Goal: Task Accomplishment & Management: Complete application form

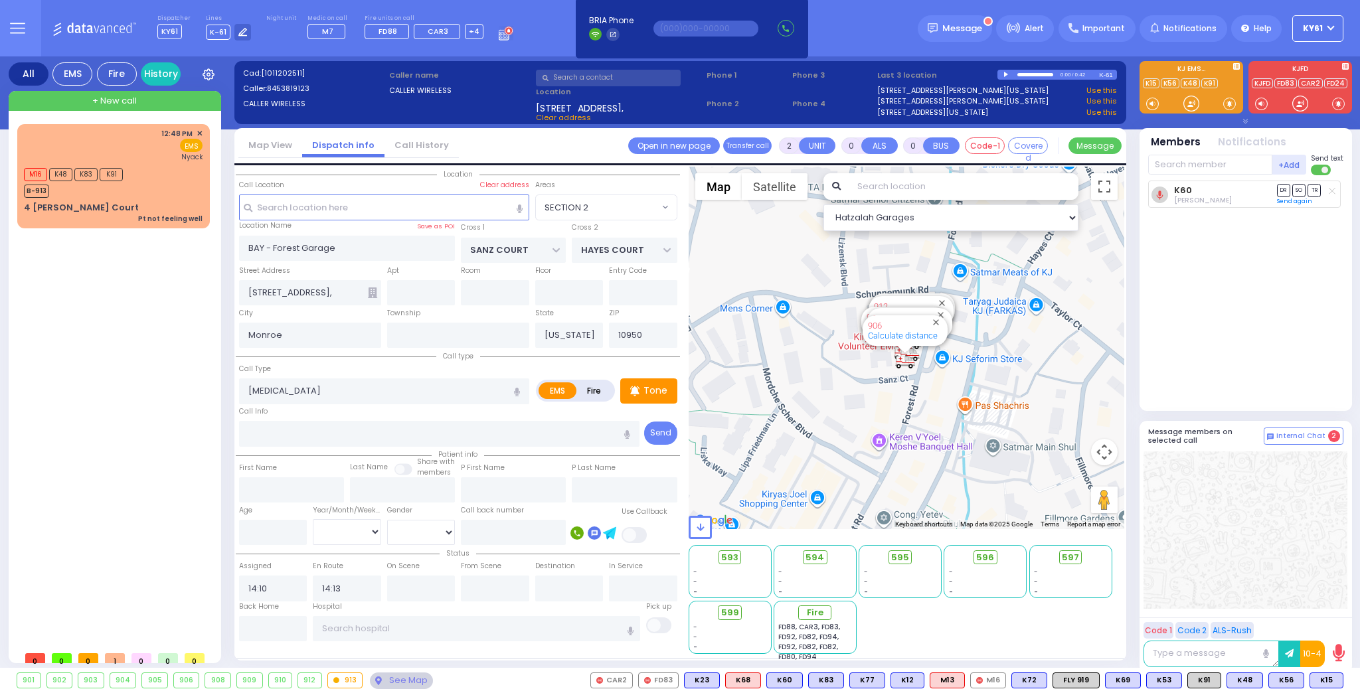
select select "SECTION 2"
select select
click at [179, 97] on div "+ New call" at bounding box center [115, 101] width 213 height 20
type input "1"
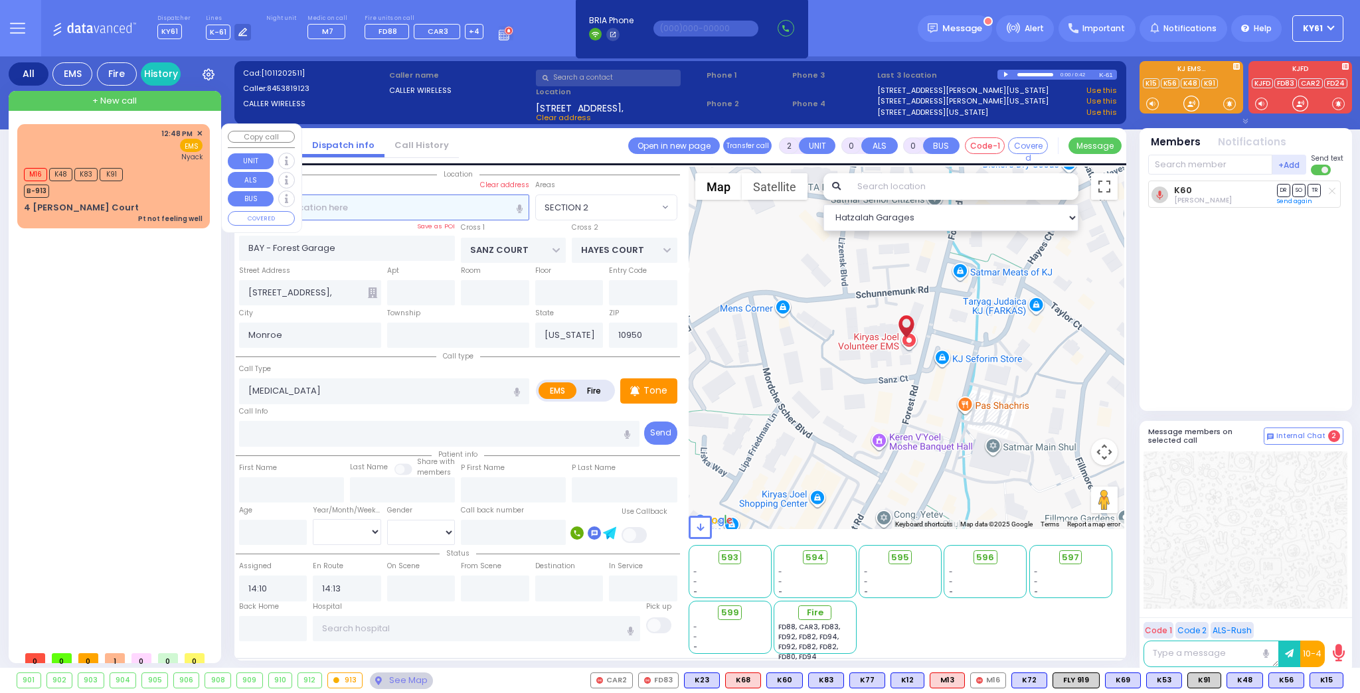
select select
radio input "true"
select select
type input "15:21"
select select "Hatzalah Garages"
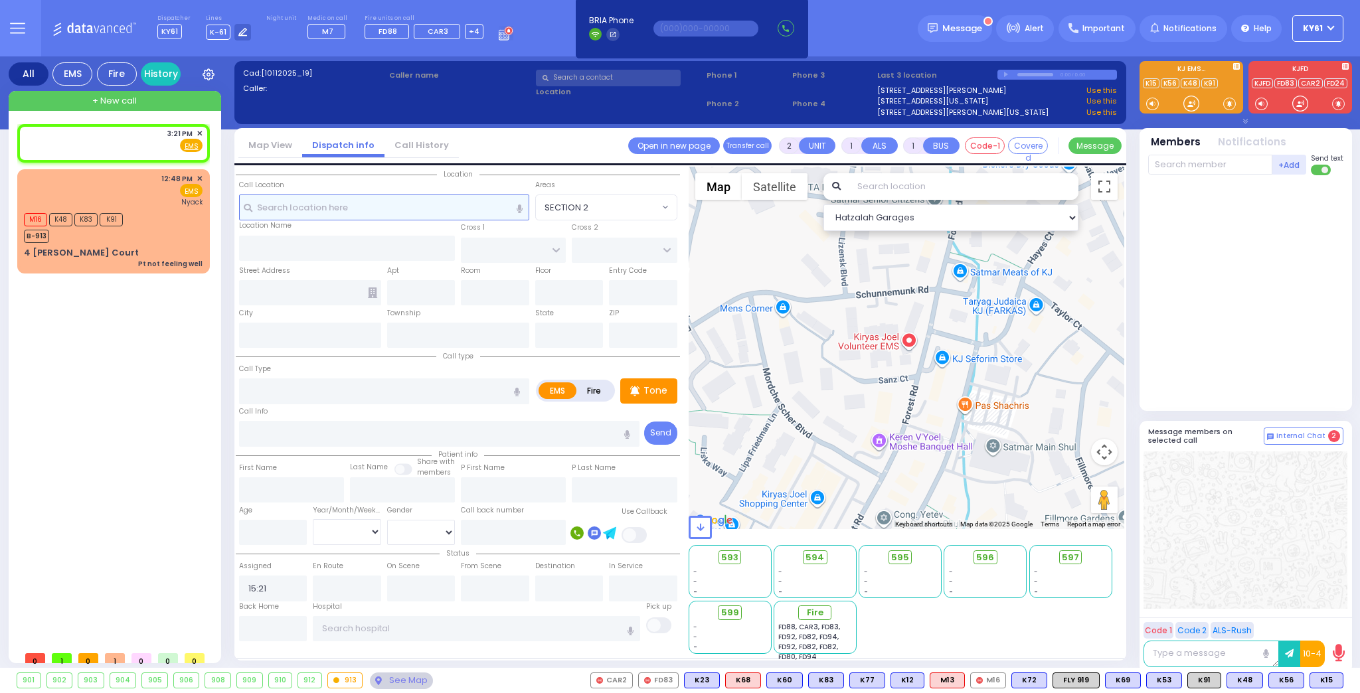
select select
radio input "true"
select select
select select "Hatzalah Garages"
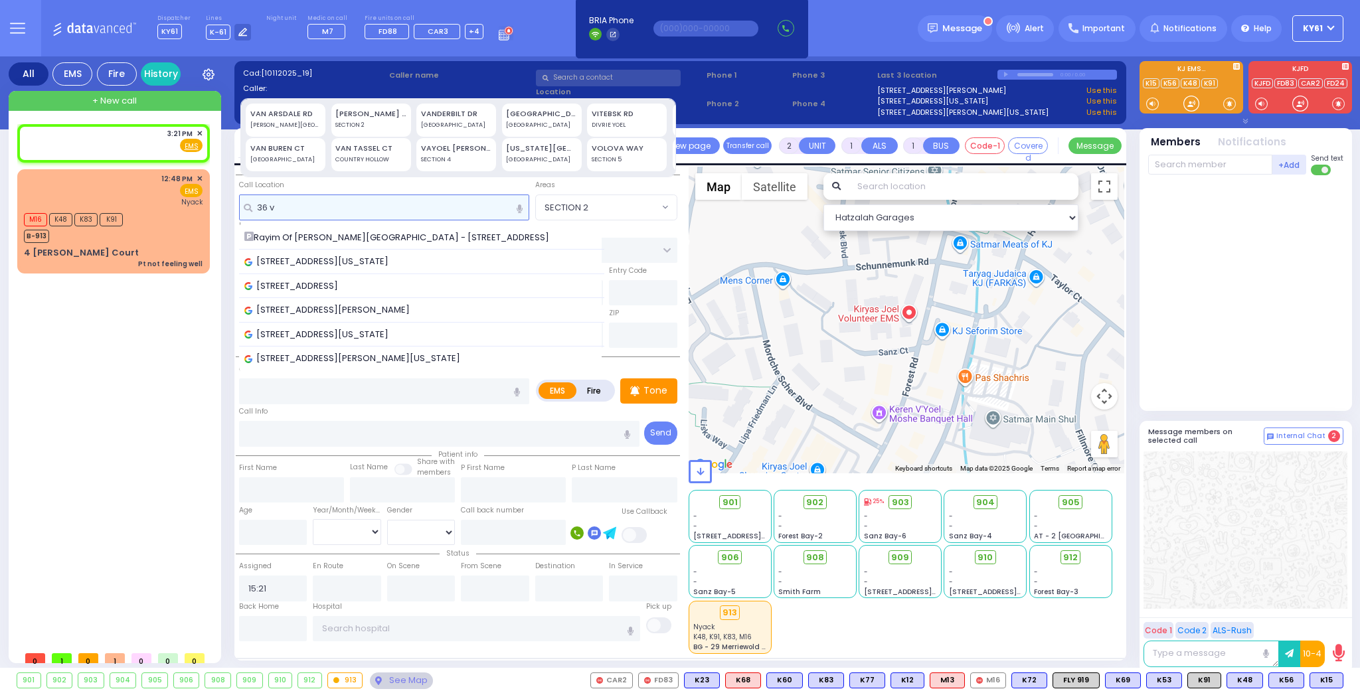
type input "36 v"
click at [533, 155] on div "[GEOGRAPHIC_DATA]" at bounding box center [541, 159] width 71 height 9
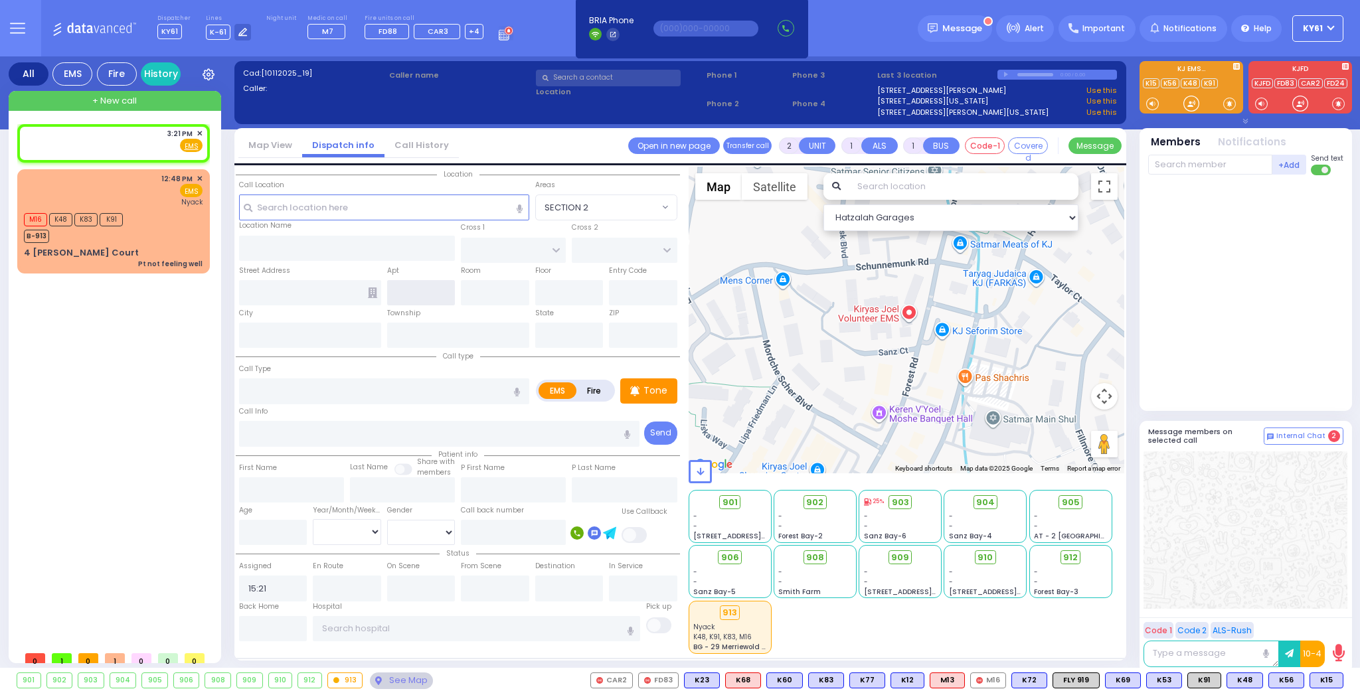
type input "[STREET_ADDRESS][US_STATE]"
type input "MONROE"
type input "10950"
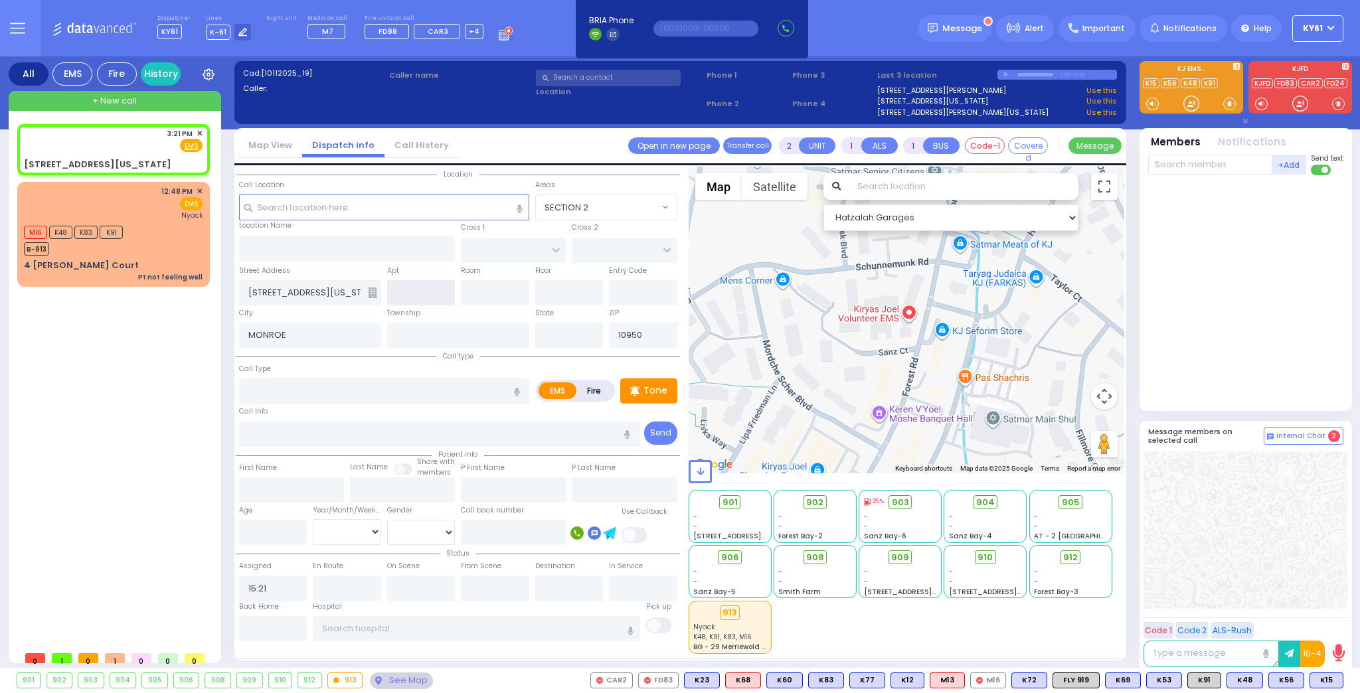
select select
radio input "true"
select select
select select "Hatzalah Garages"
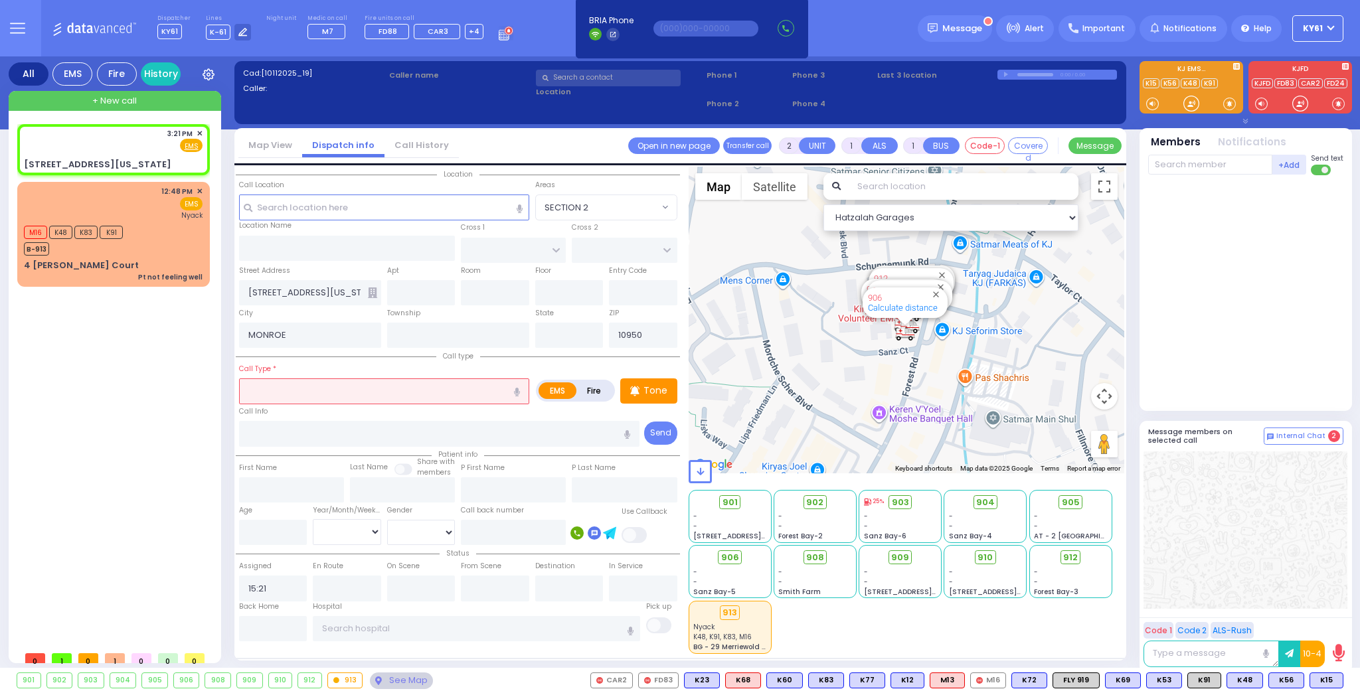
click at [410, 401] on input "text" at bounding box center [384, 391] width 290 height 25
type input "[US_STATE]"
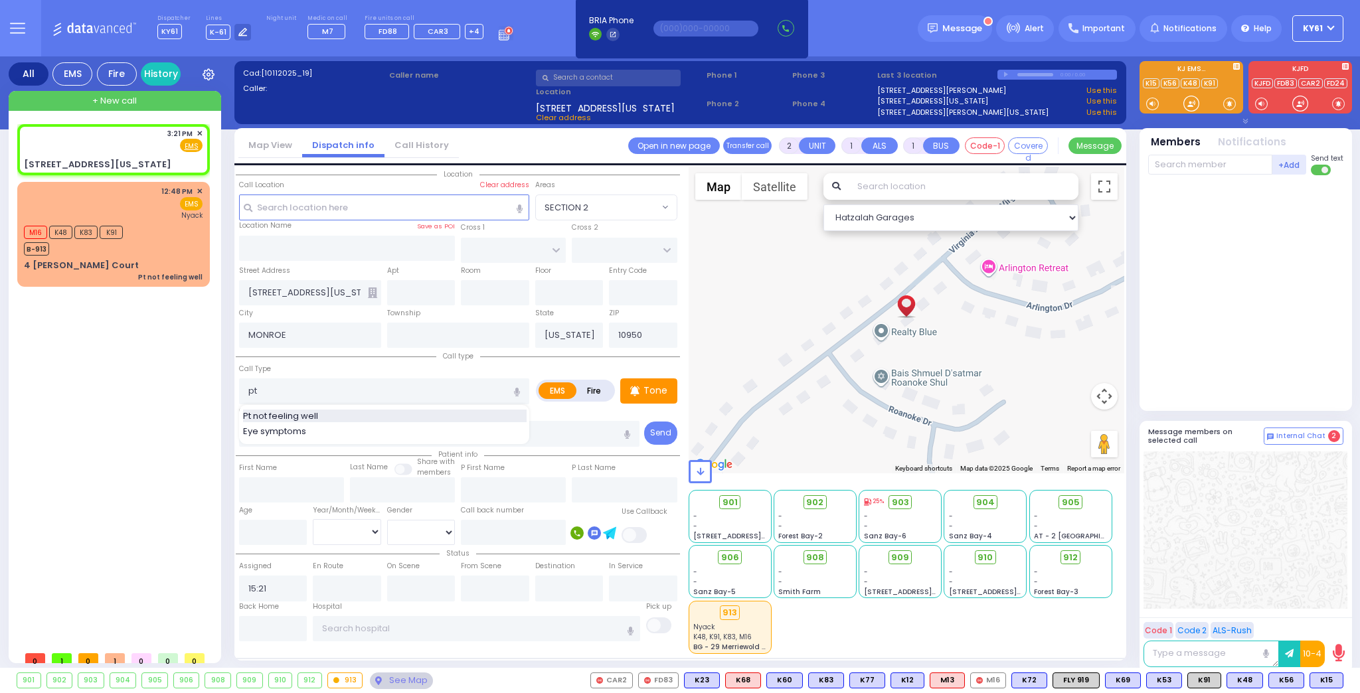
click at [391, 412] on div "Pt not feeling well" at bounding box center [385, 416] width 284 height 13
type input "Pt not feeling well"
type input "1"
type input "0"
type input "2"
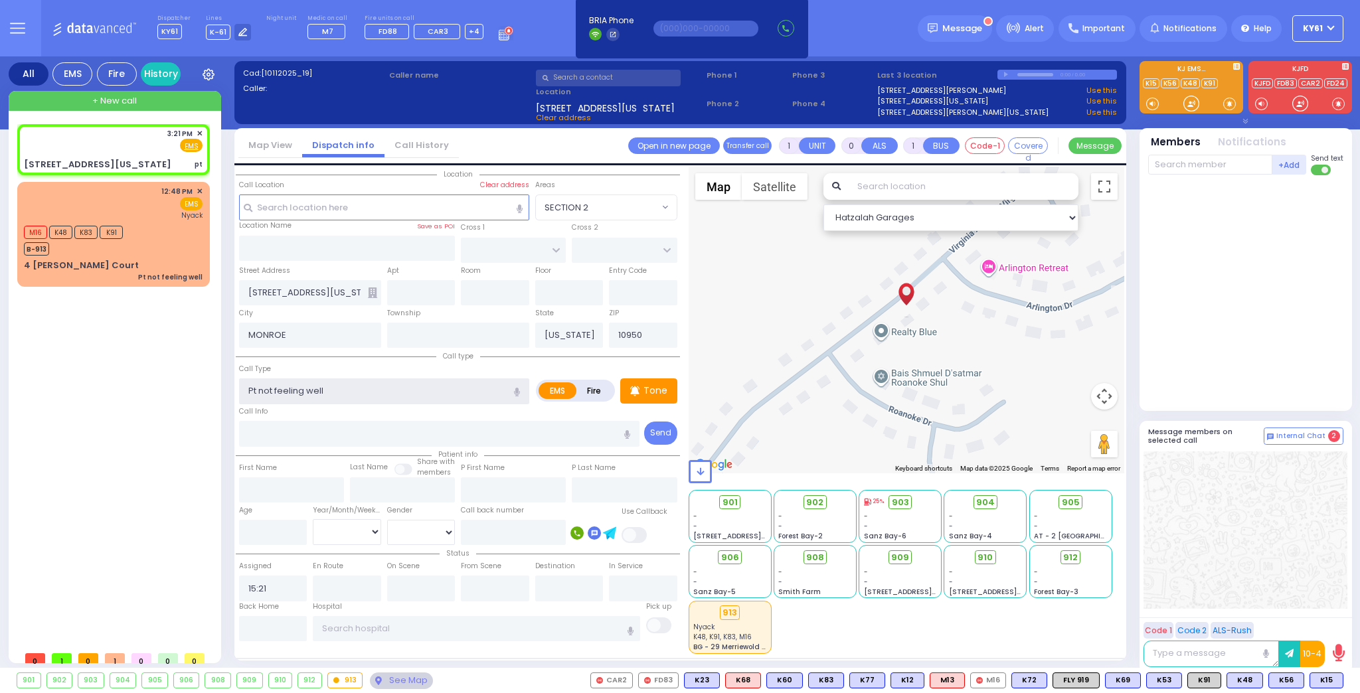
type input "1"
select select
radio input "true"
select select
select select "Hatzalah Garages"
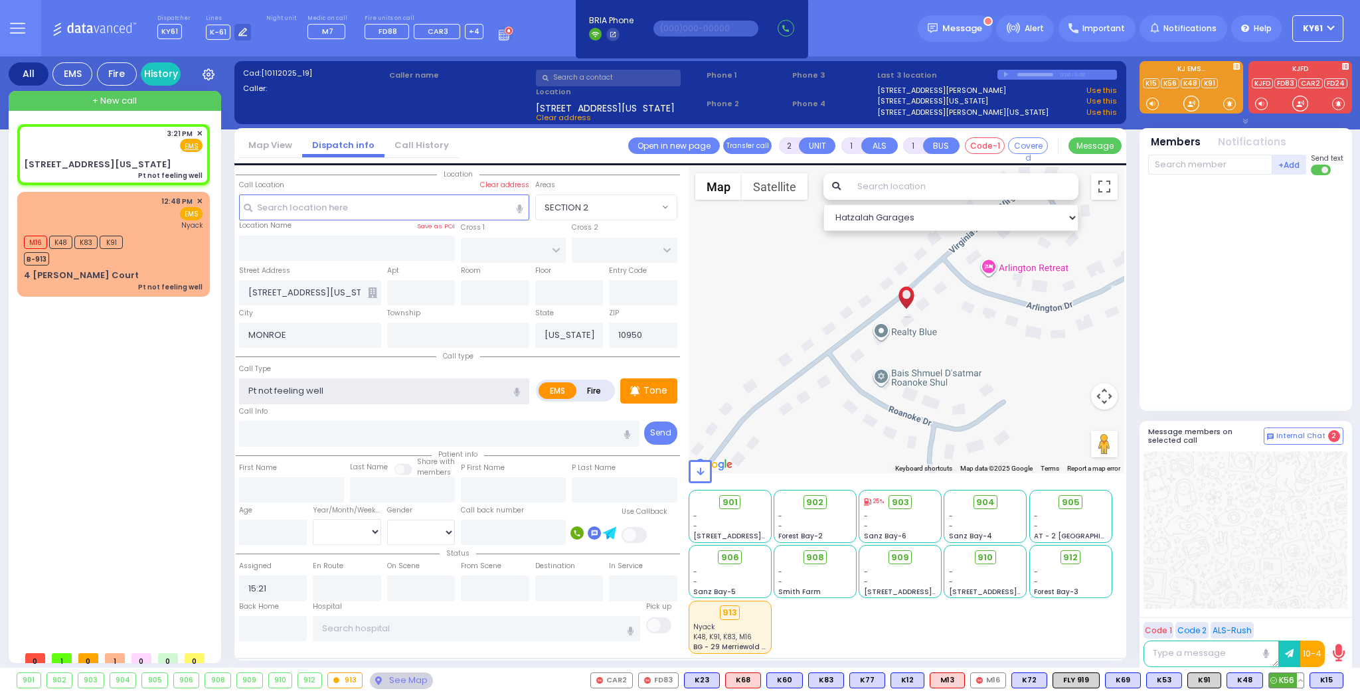
type input "1"
type input "0"
select select
radio input "true"
select select
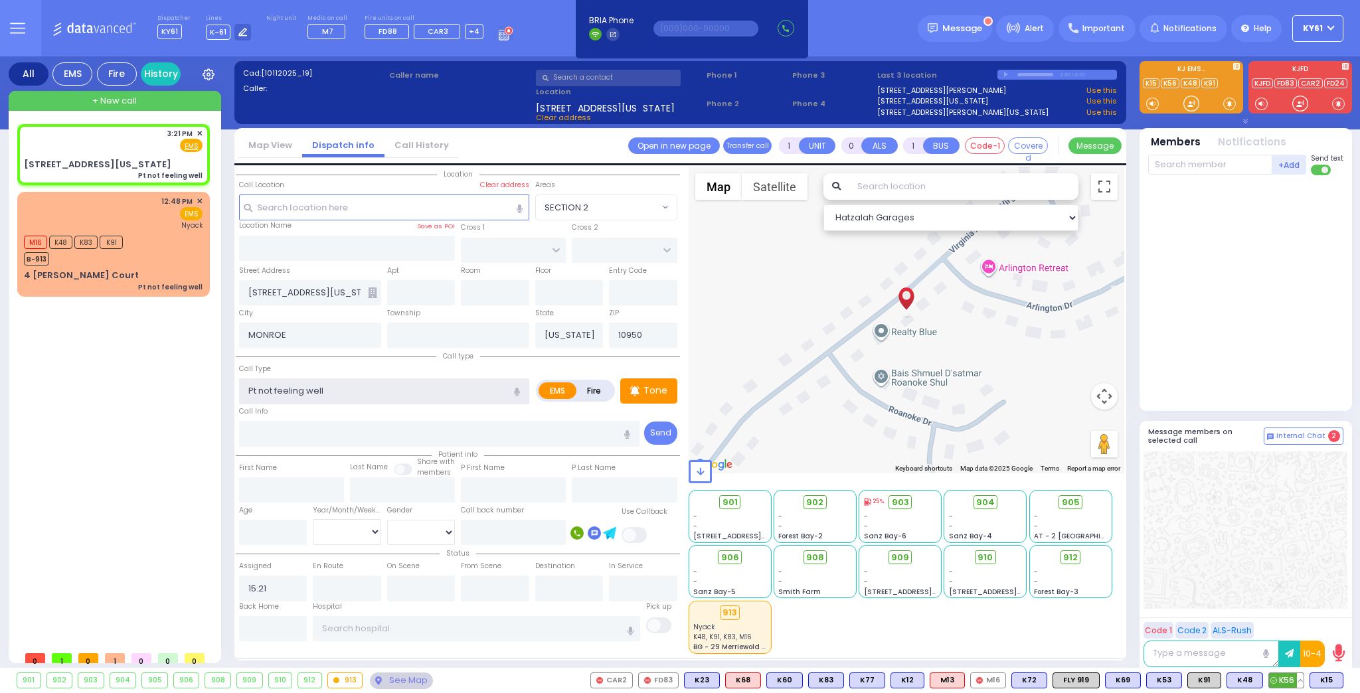
select select "Hatzalah Garages"
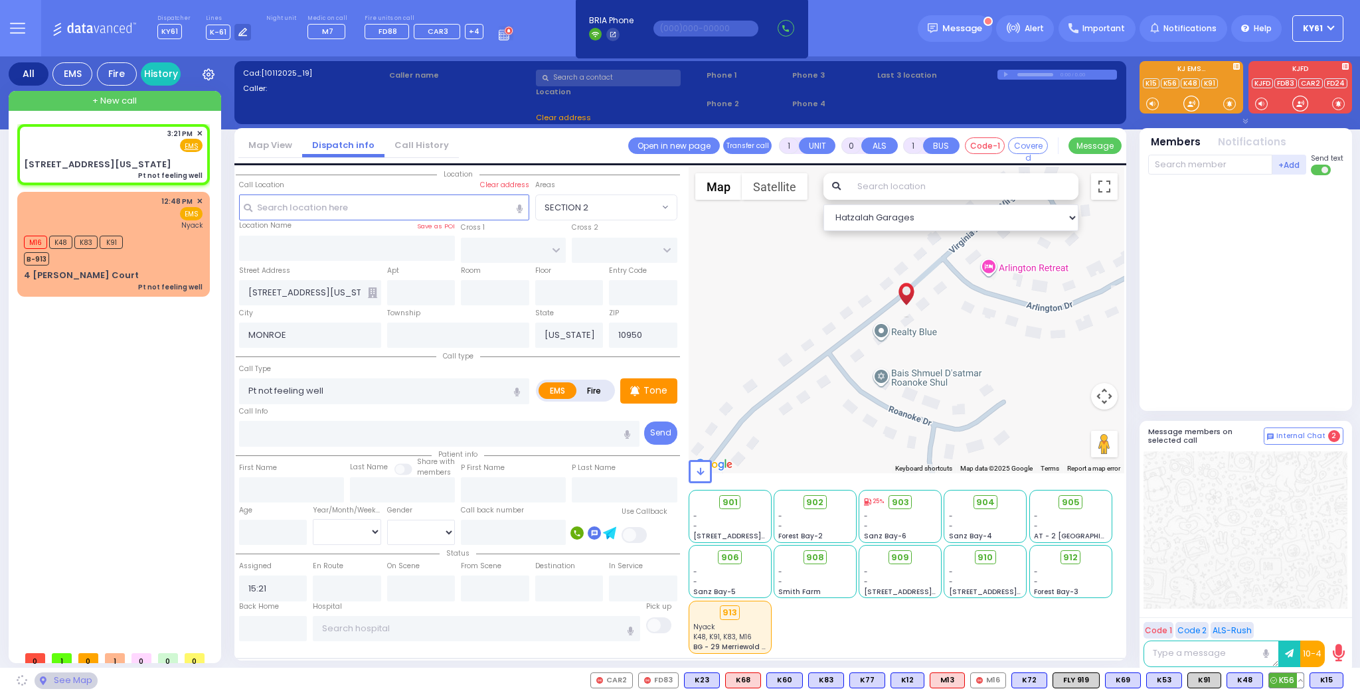
click at [1285, 683] on span "K56" at bounding box center [1286, 680] width 35 height 15
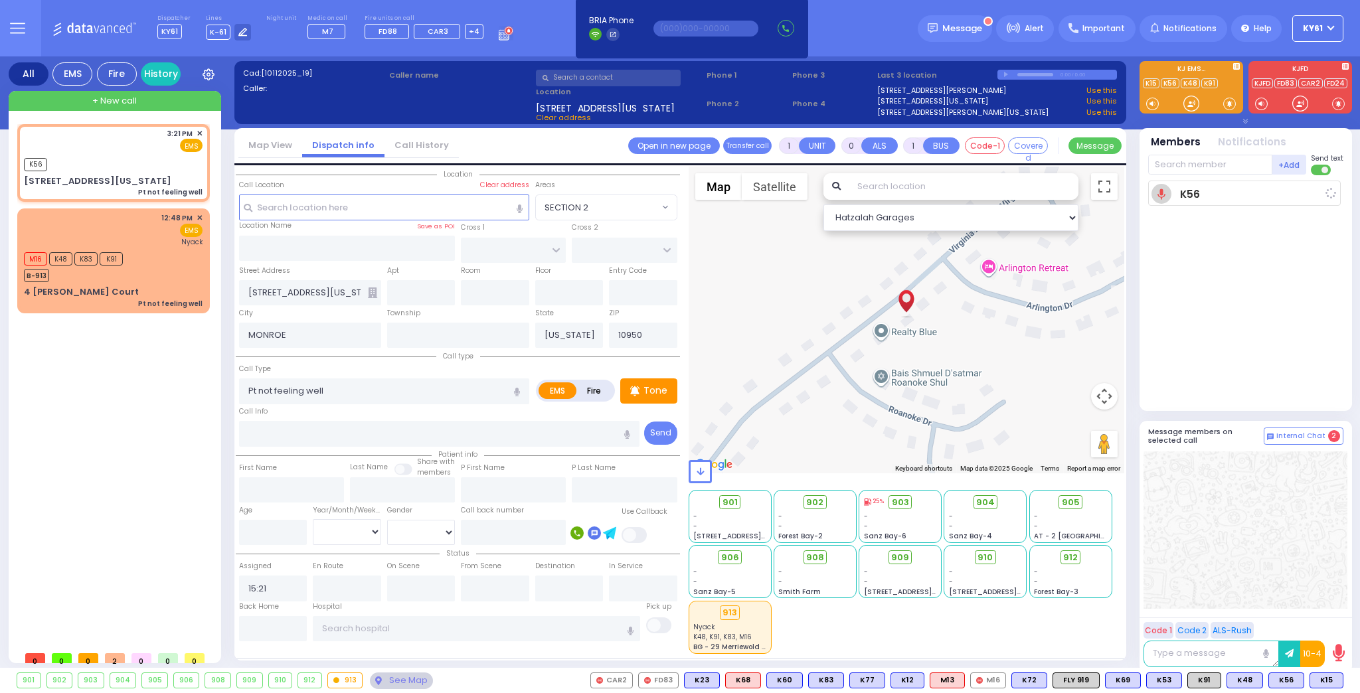
select select
radio input "true"
select select
type input "15:22"
select select "Hatzalah Garages"
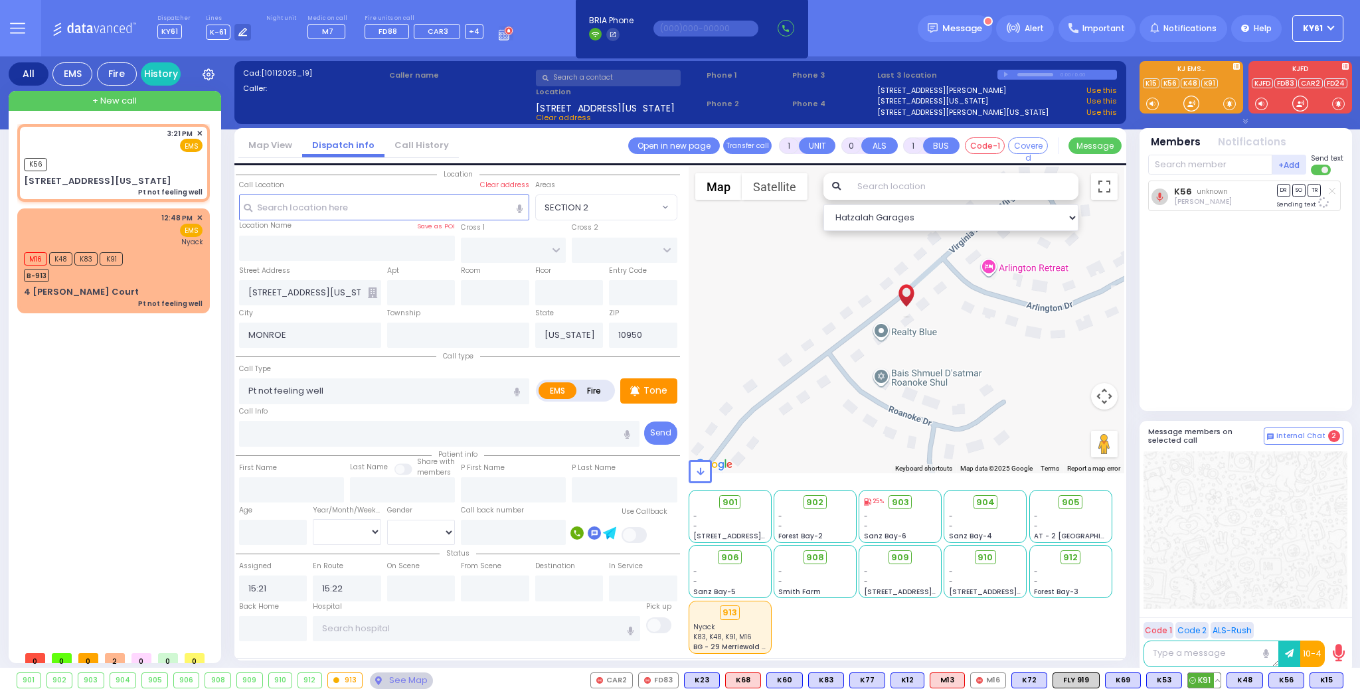
click at [1199, 675] on span "K91" at bounding box center [1204, 680] width 33 height 15
select select
radio input "true"
select select
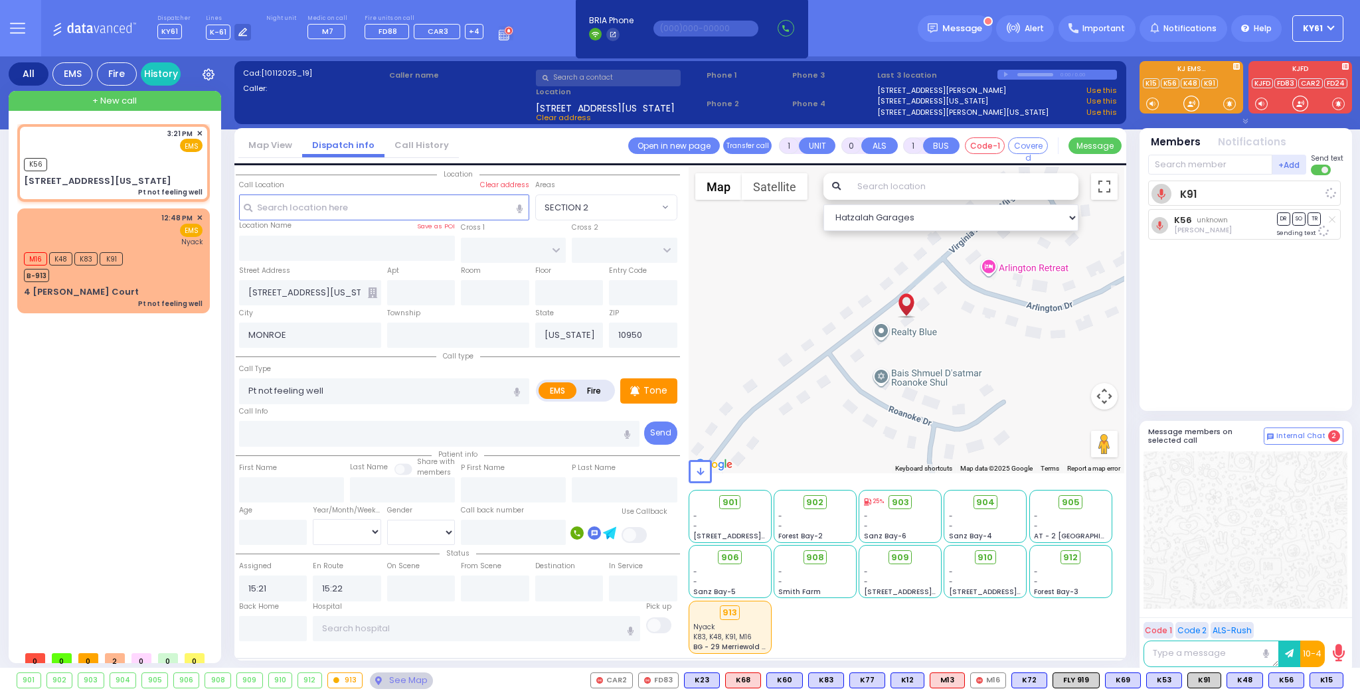
radio input "true"
select select
select select "Hatzalah Garages"
select select
radio input "true"
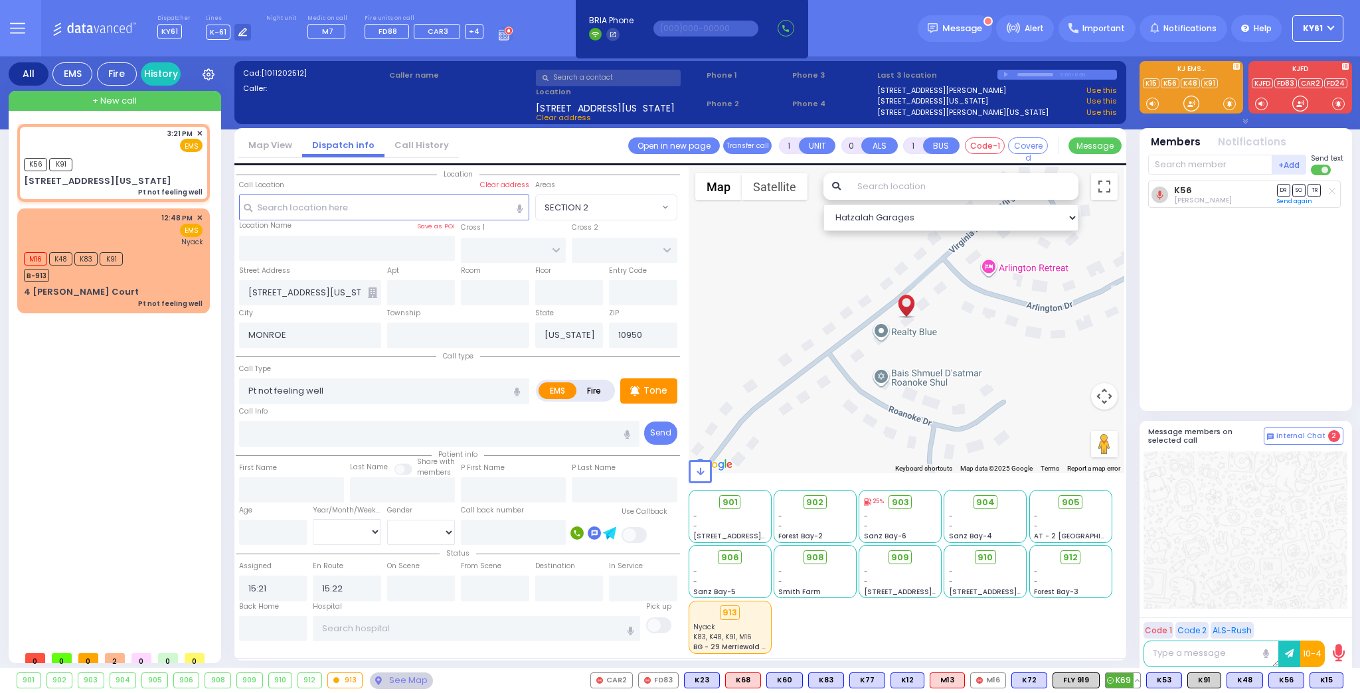
select select
select select "Hatzalah Garages"
click at [1132, 677] on span "K69" at bounding box center [1123, 680] width 35 height 15
select select
radio input "true"
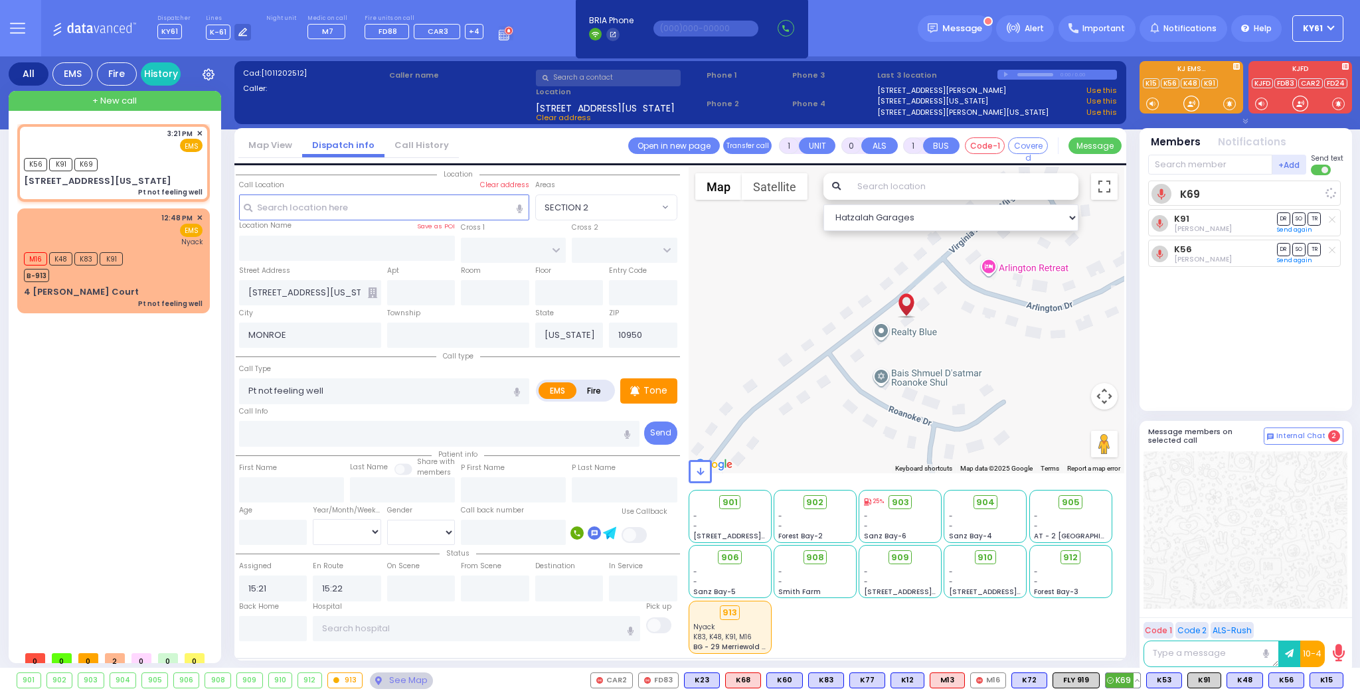
select select
select select "Hatzalah Garages"
click at [1071, 501] on span "905" at bounding box center [1076, 502] width 18 height 13
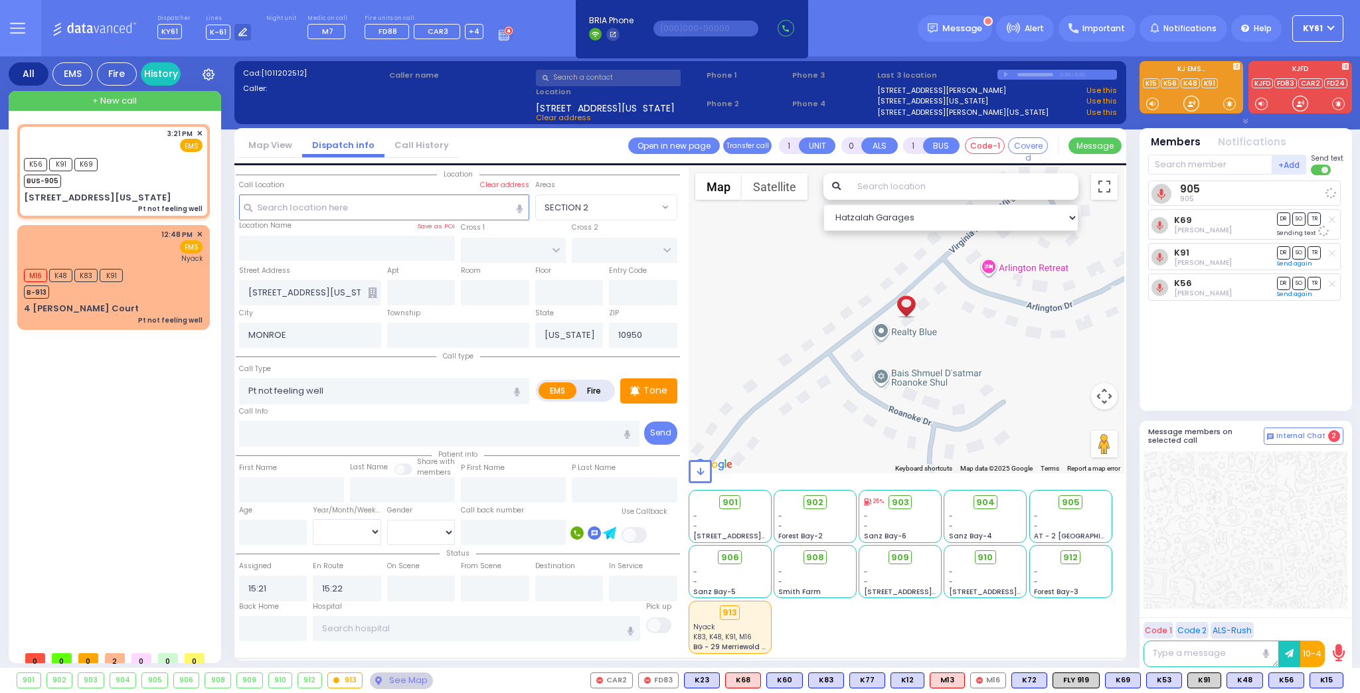
select select
radio input "true"
select select
select select "Hatzalah Garages"
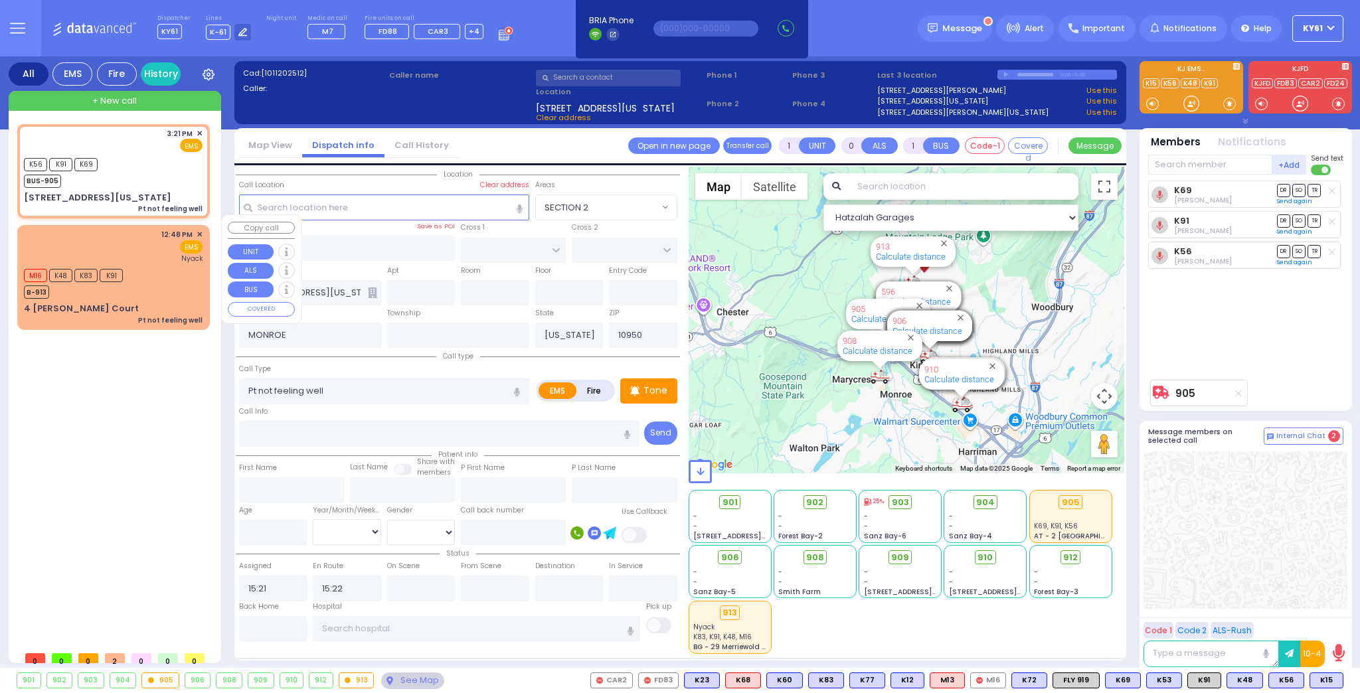
click at [164, 269] on div "M16 K48 K83 K91 B-913" at bounding box center [113, 282] width 179 height 33
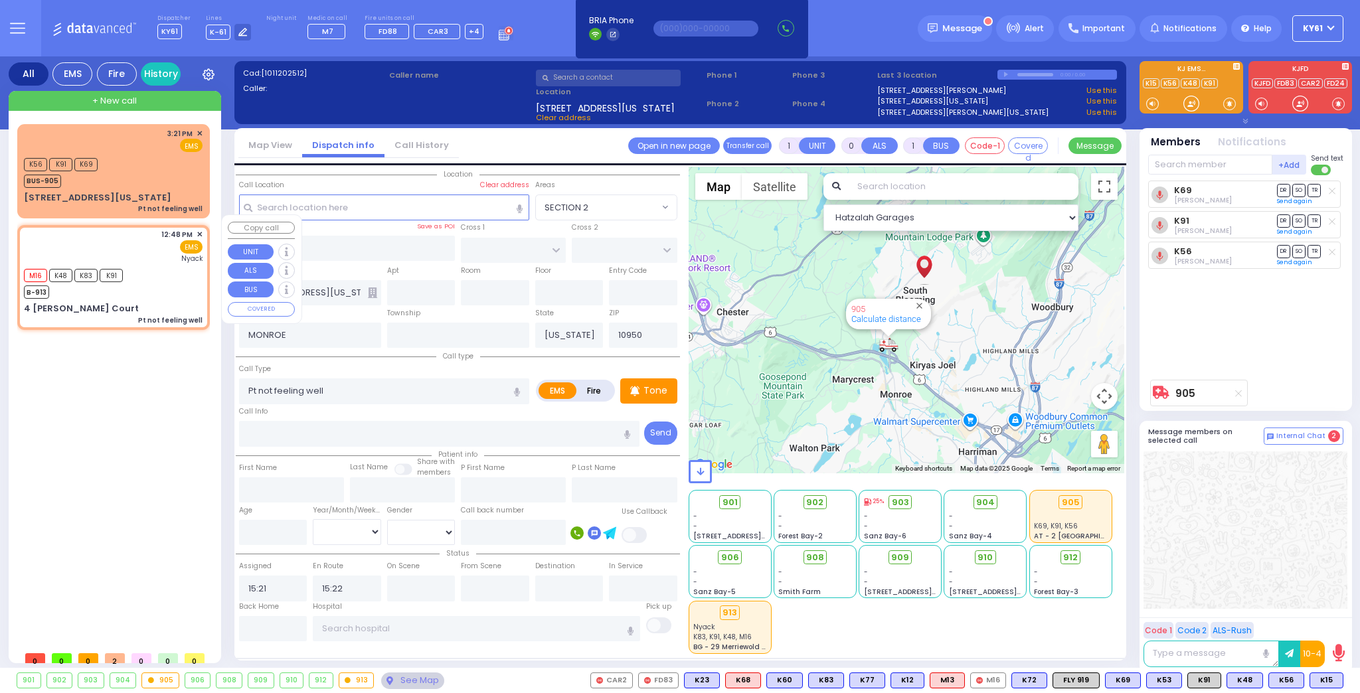
select select
radio input "true"
select select
type input "12:48"
type input "12:49"
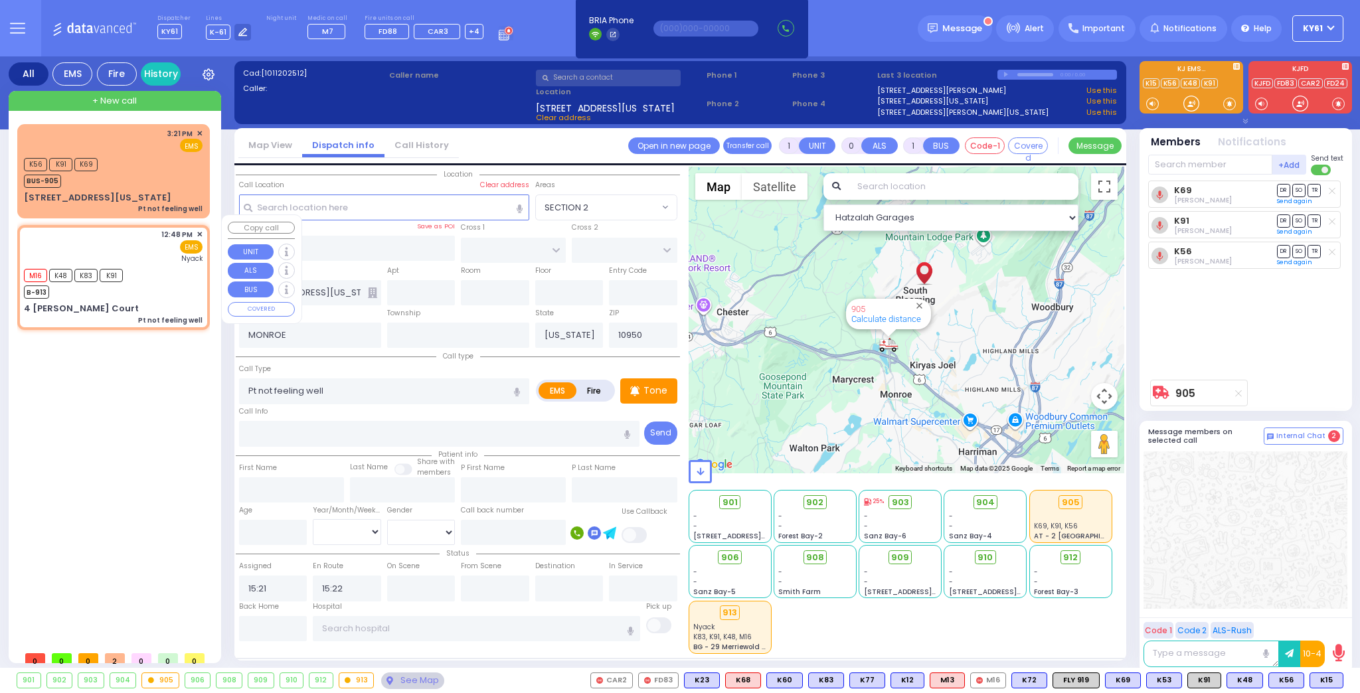
type input "[GEOGRAPHIC_DATA]"
select select "Hatzalah Garages"
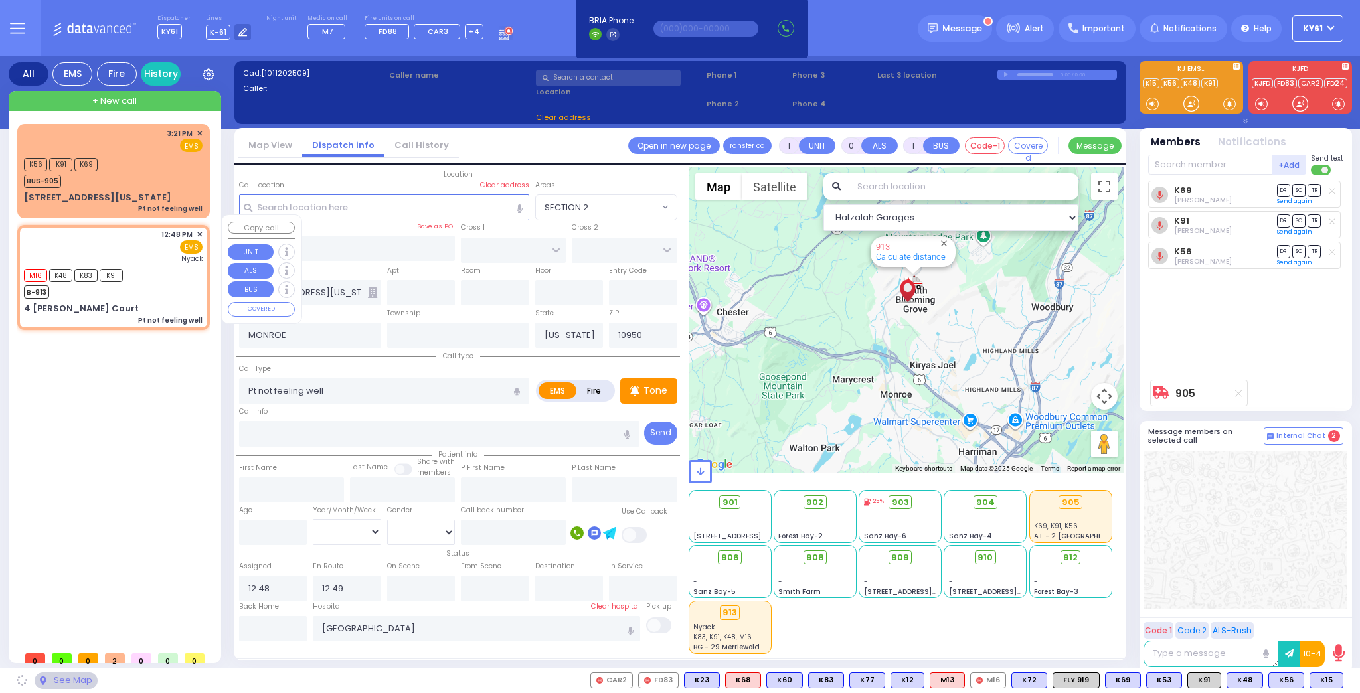
type input "SEARS RD"
type input "4 [PERSON_NAME] Court"
type input "Monroe"
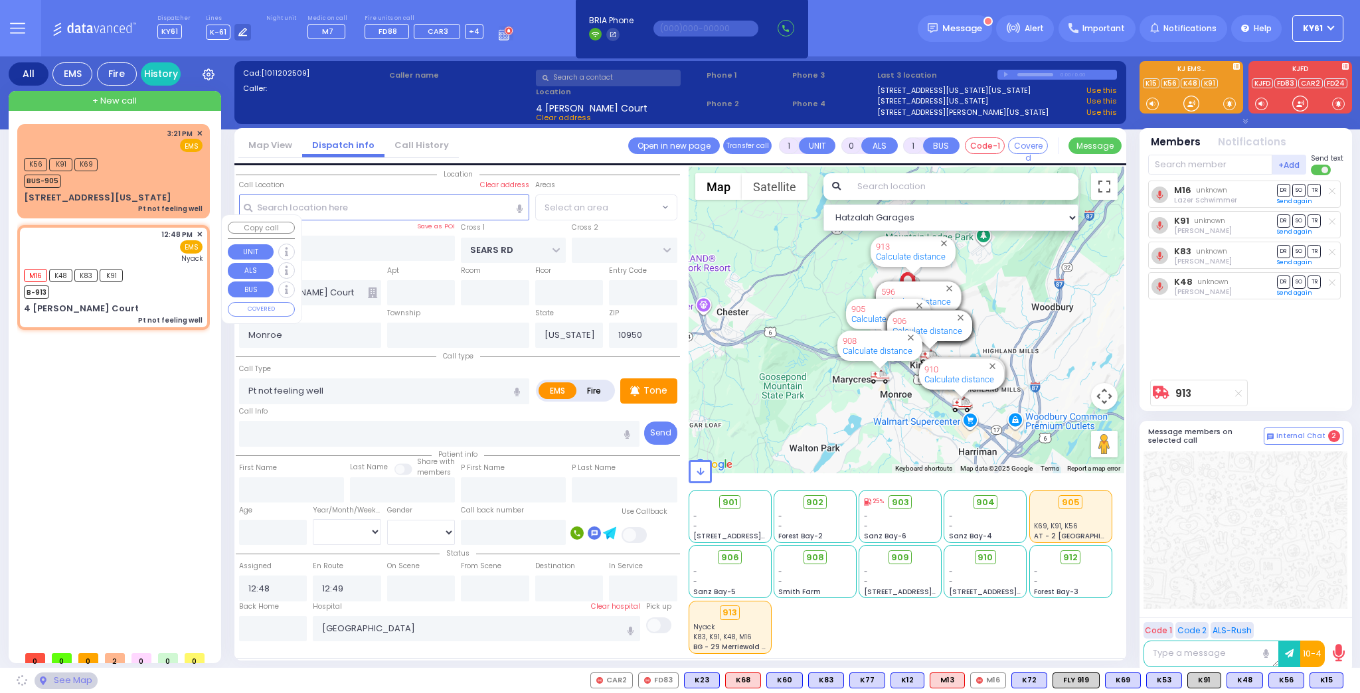
select select "[GEOGRAPHIC_DATA]"
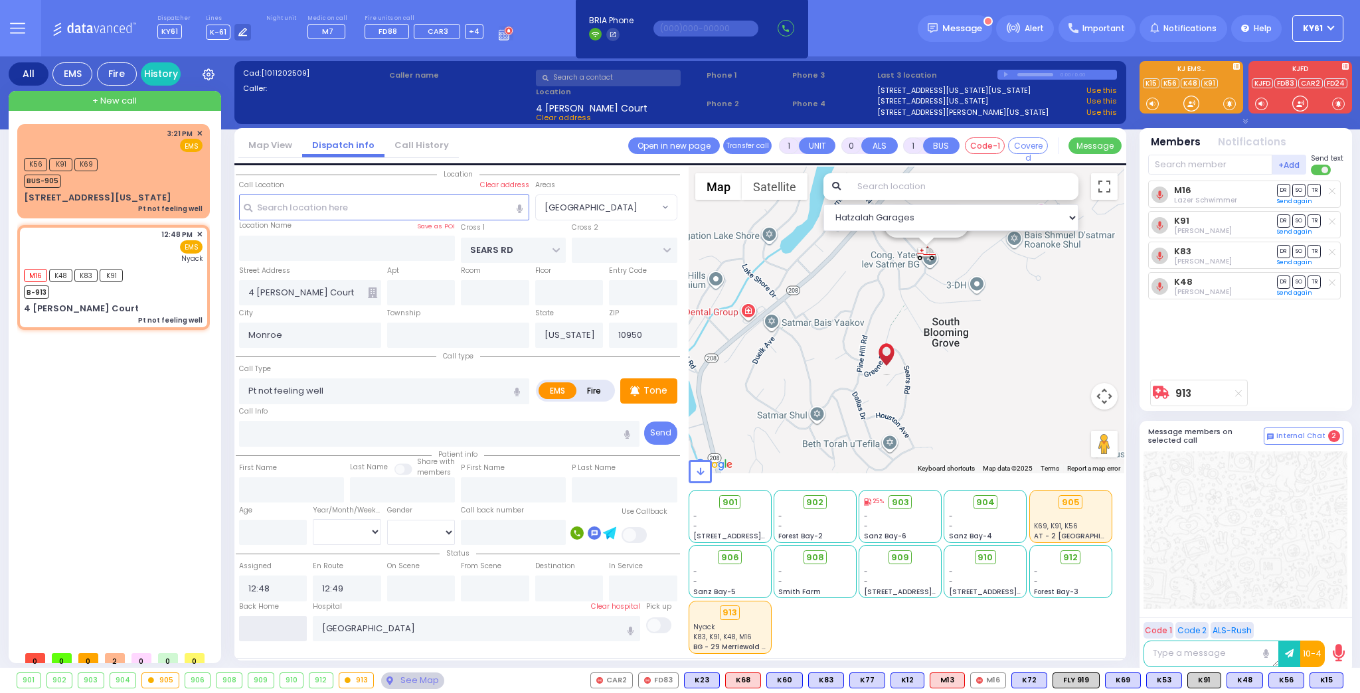
click at [301, 630] on input "text" at bounding box center [273, 628] width 68 height 25
click at [296, 628] on input "text" at bounding box center [273, 628] width 68 height 25
click at [292, 626] on input "text" at bounding box center [273, 628] width 68 height 25
click at [293, 625] on input "text" at bounding box center [273, 628] width 68 height 25
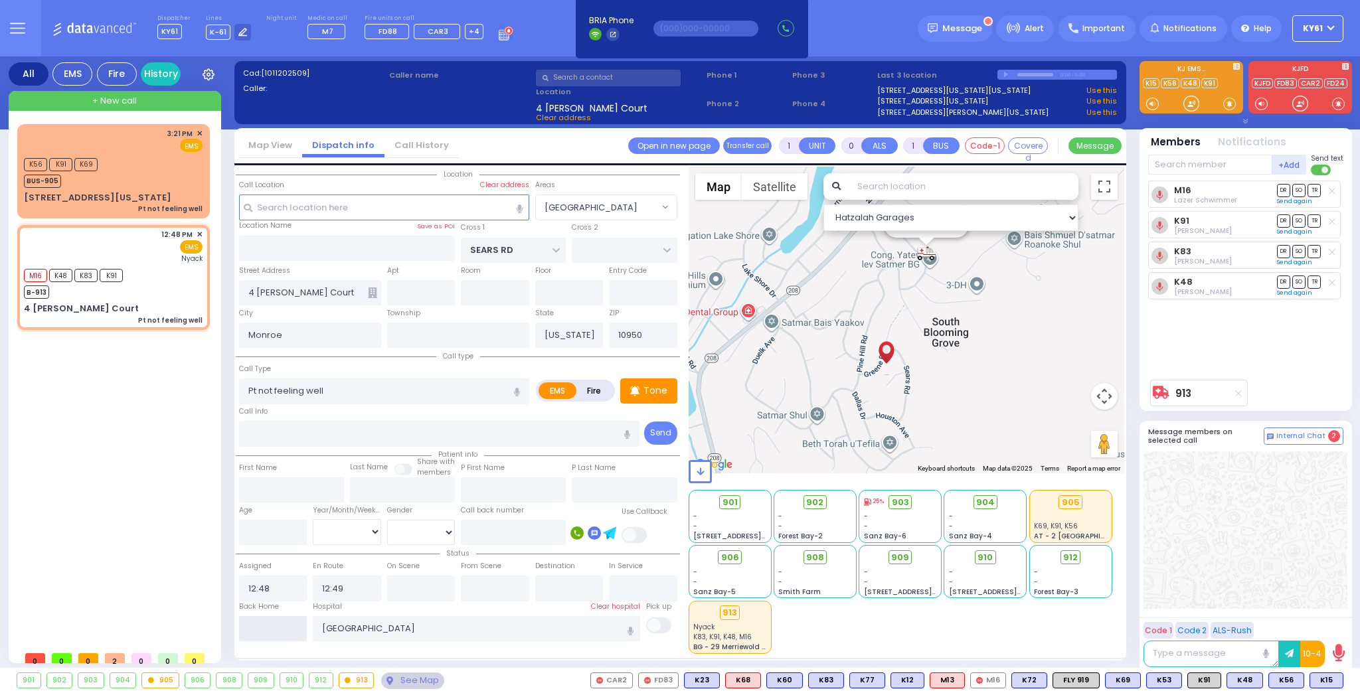
click at [293, 625] on input "text" at bounding box center [273, 628] width 68 height 25
type input "15:22"
select select
radio input "true"
select select
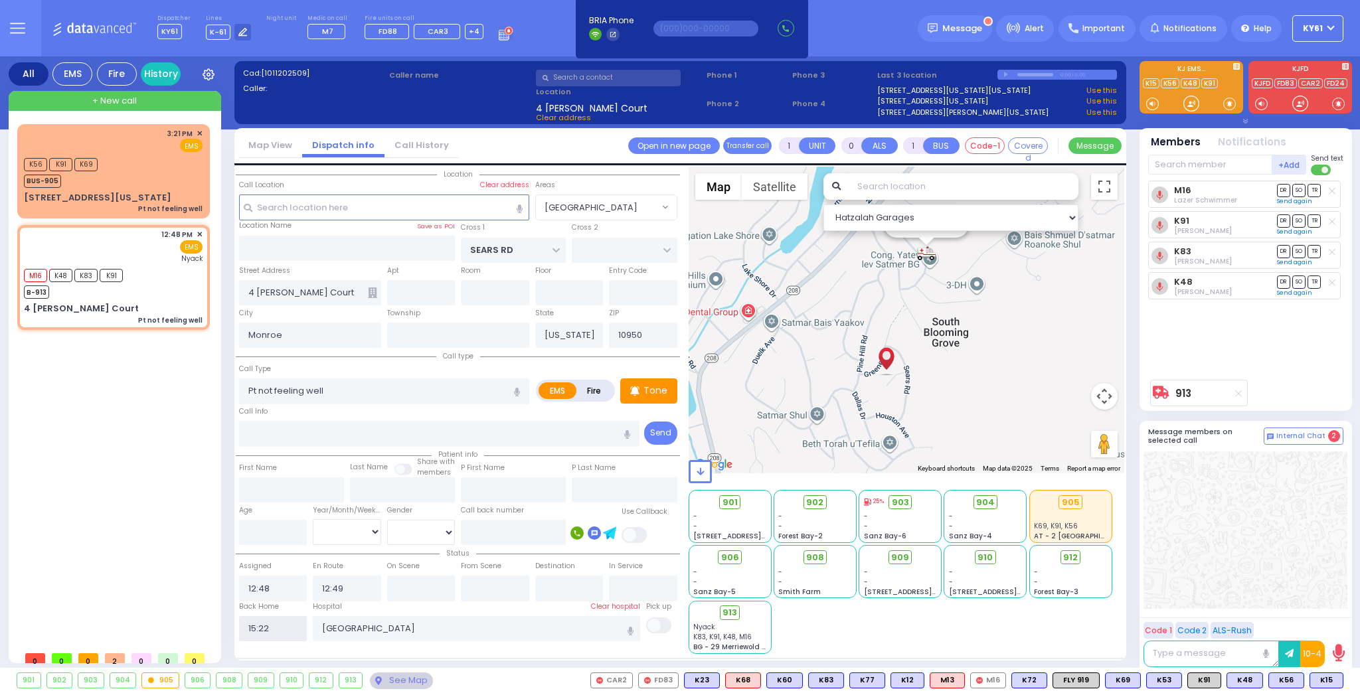
select select
